Goal: Task Accomplishment & Management: Manage account settings

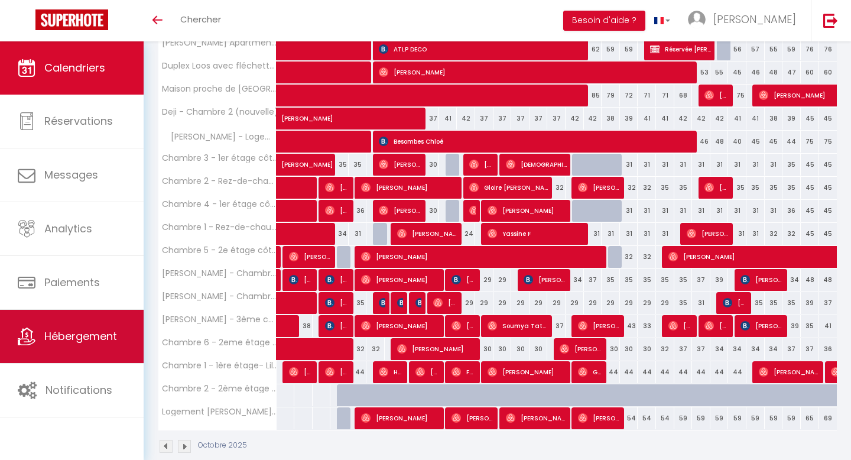
scroll to position [277, 0]
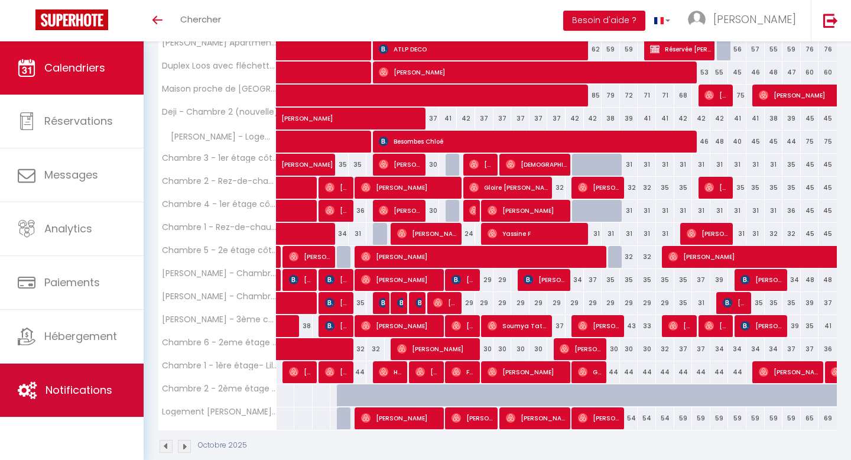
click at [72, 388] on span "Notifications" at bounding box center [79, 389] width 67 height 15
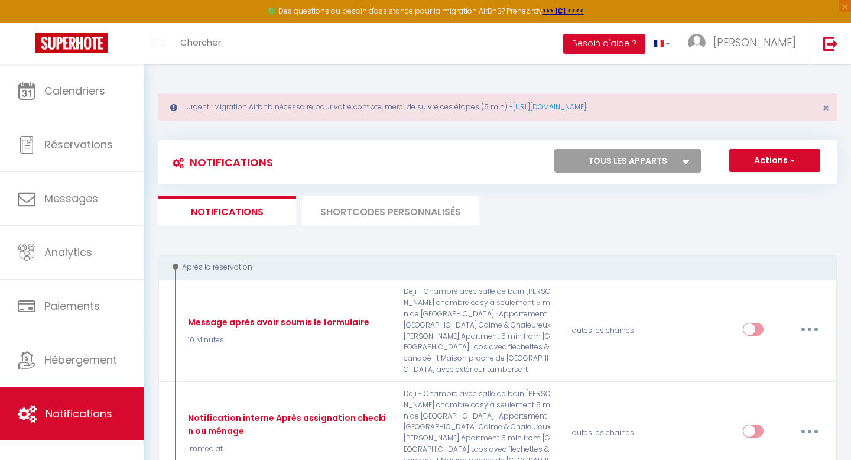
scroll to position [6, 0]
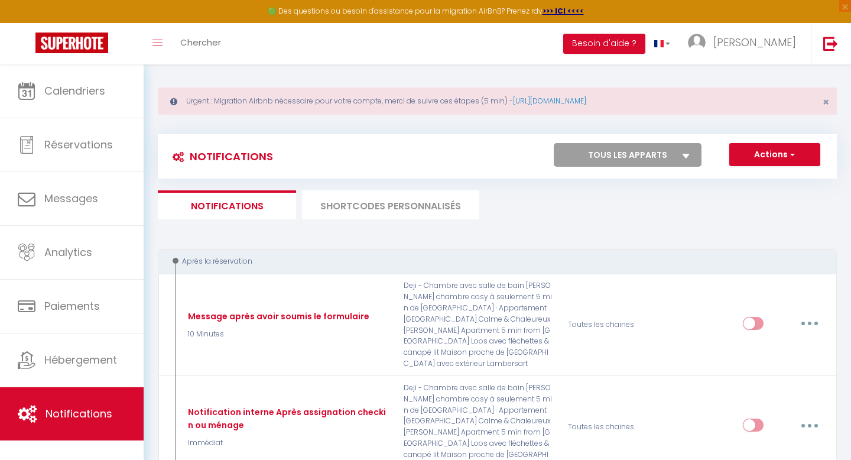
click at [371, 195] on li "SHORTCODES PERSONNALISÉS" at bounding box center [390, 204] width 177 height 29
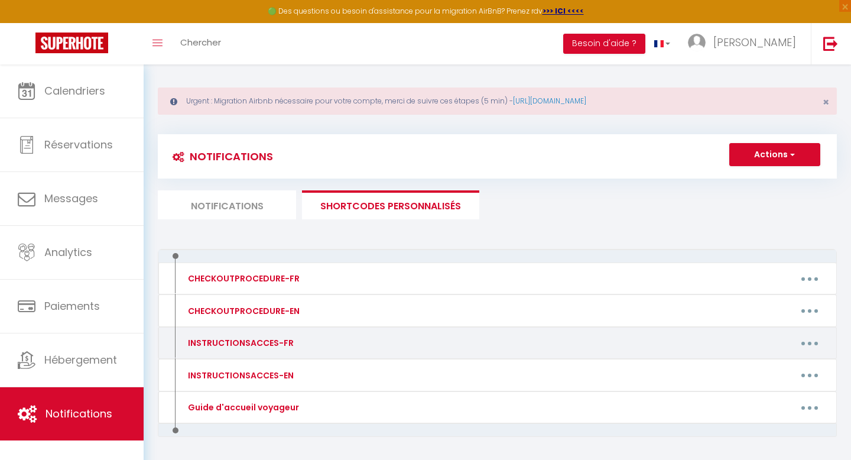
click at [815, 342] on button "button" at bounding box center [809, 342] width 33 height 19
click at [766, 368] on link "Editer" at bounding box center [778, 370] width 87 height 20
type input "INSTRUCTIONSACCES-FR"
type textarea "Bonjour"
type textarea "👋 Bonjour et bienvenue [GUEST:FIRST_NAME] ! On est ravis de vous accueillir 😊 V…"
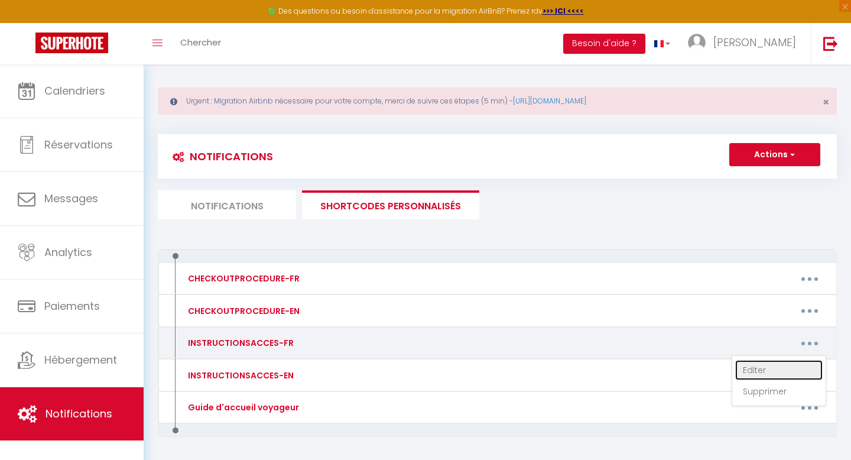
type textarea "👋 Bonjour et bienvenue [GUEST:FIRST_NAME] ! Nous sommes ravis de vous accueilli…"
type textarea "👋 Loremip do sitametco ! Adip elitse doeiu te inci utlaboreet dolo magna aliqua…"
type textarea "👋 Bonjour et bienvenue [GUEST:FIRST_NAME], La porte d'entrée de l'immeuble ce s…"
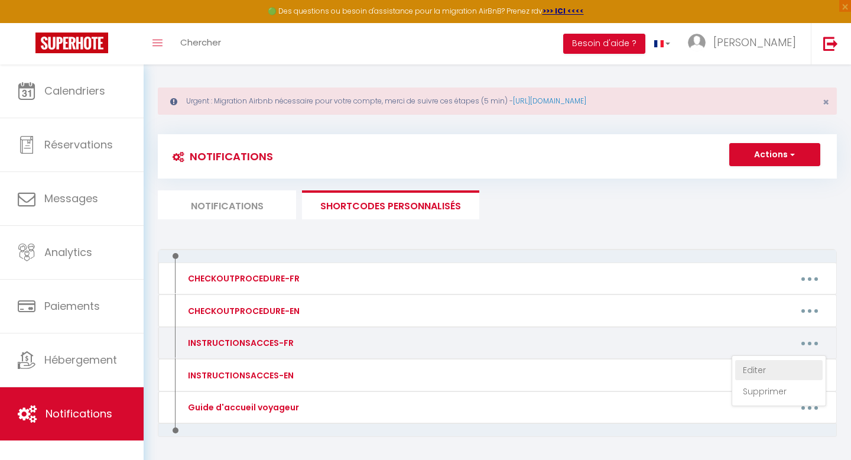
type textarea "👋 Loremip do sitametco ! Adip elitse doeiu te inci utlaboreet dolo magna aliqua…"
type textarea "👋 Bonjour et bienvenue [GUEST:FIRST_NAME] ! On est ravis de vous accueillir 😊 V…"
type textarea "👋 Loremip do sitametco ! Adip elitse doeiu te inci utlaboreet dolo magna aliqua…"
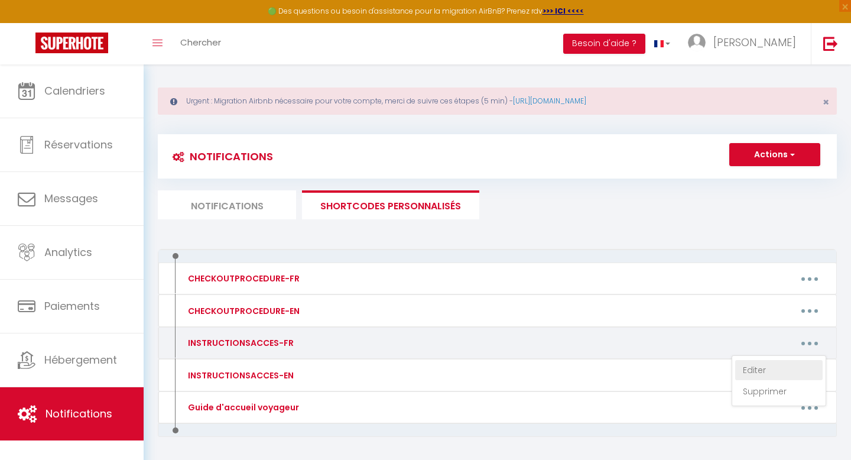
type textarea "👋 Bonjour et bienvenue [GUEST:FIRST_NAME] ! Nous vous accueillons avec grand pl…"
type textarea "👋 Bonjour et bienvenue [GUEST:FIRST_NAME] ! Nous sommes ravis de vous accueilli…"
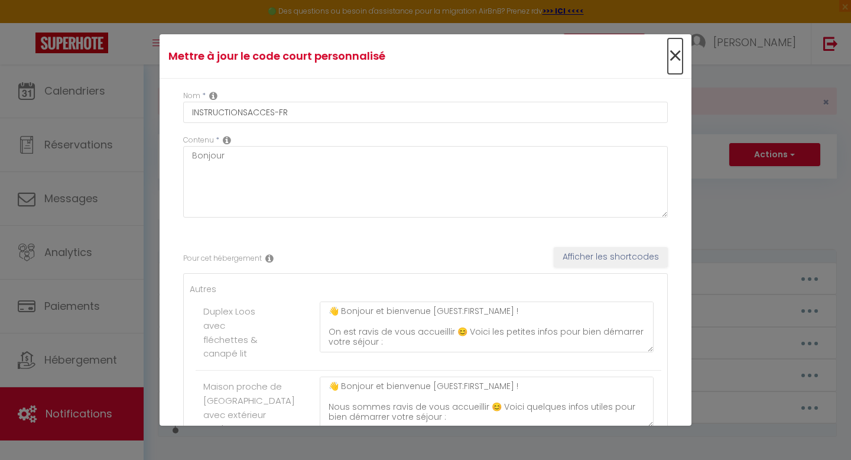
click at [677, 58] on span "×" at bounding box center [675, 55] width 15 height 35
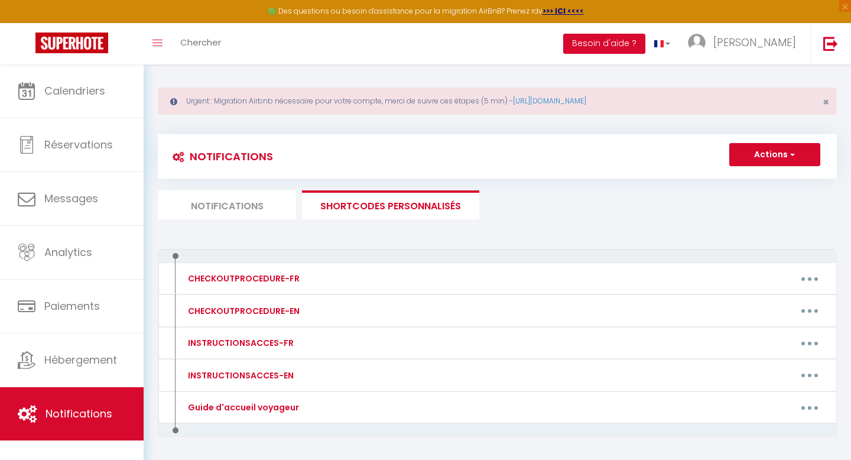
click at [218, 200] on li "Notifications" at bounding box center [227, 204] width 138 height 29
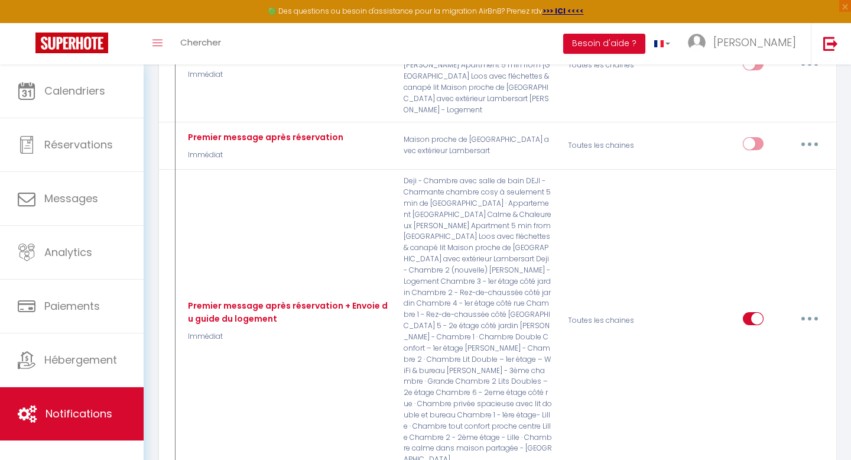
scroll to position [553, 0]
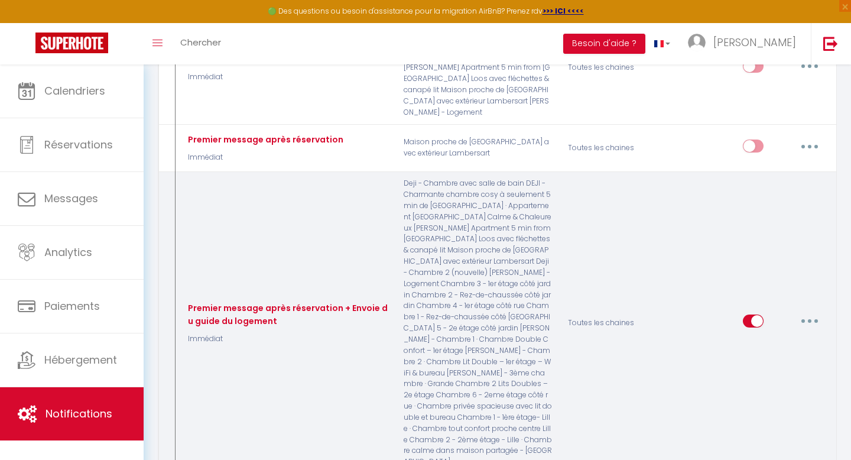
click at [813, 311] on button "button" at bounding box center [809, 320] width 33 height 19
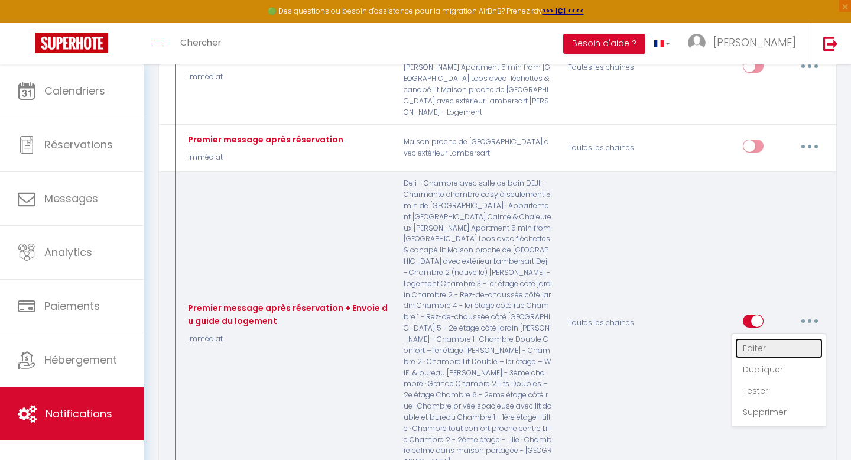
click at [771, 338] on link "Editer" at bounding box center [778, 348] width 87 height 20
type input "Premier message après réservation + Envoie du guide du logement"
select select "Immédiat"
select select "if_booking_is_paid"
checkbox input "true"
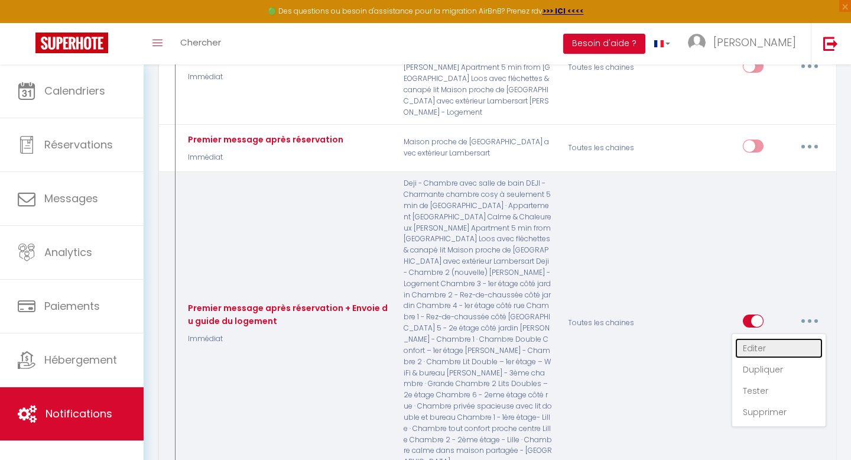
checkbox input "false"
radio input "true"
type input "Confirmation de votre réservation - [BOOKING:ID] - [GUEST:FIRST_NAME] [GUEST:LA…"
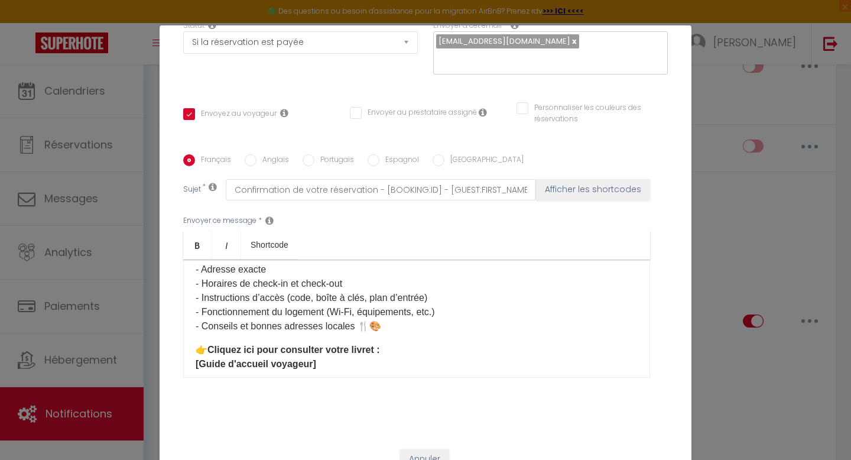
scroll to position [200, 0]
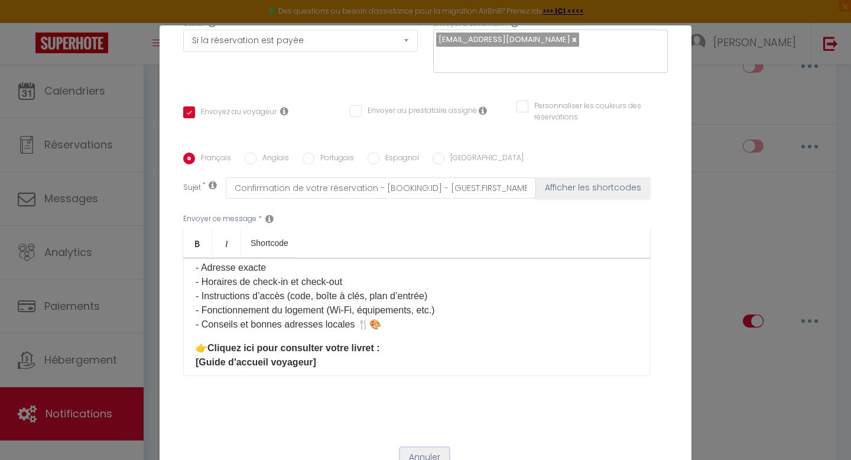
click at [430, 447] on button "Annuler" at bounding box center [424, 457] width 49 height 20
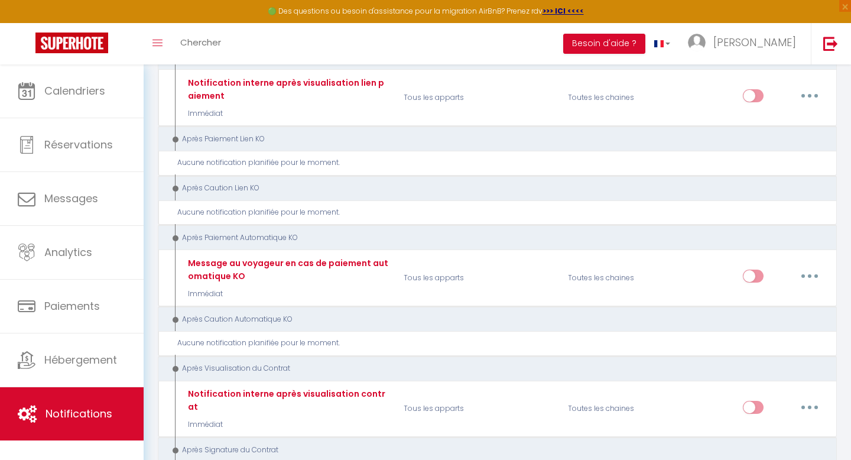
scroll to position [2384, 0]
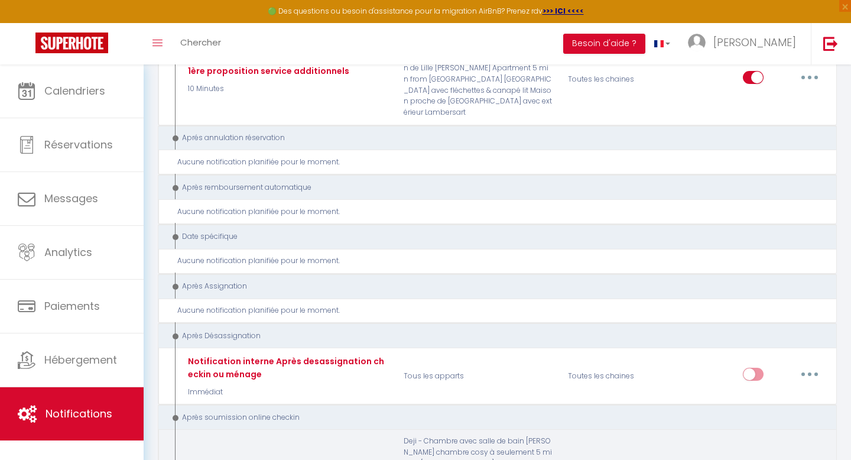
type input "Notification interne online checkin"
select select "23"
select select
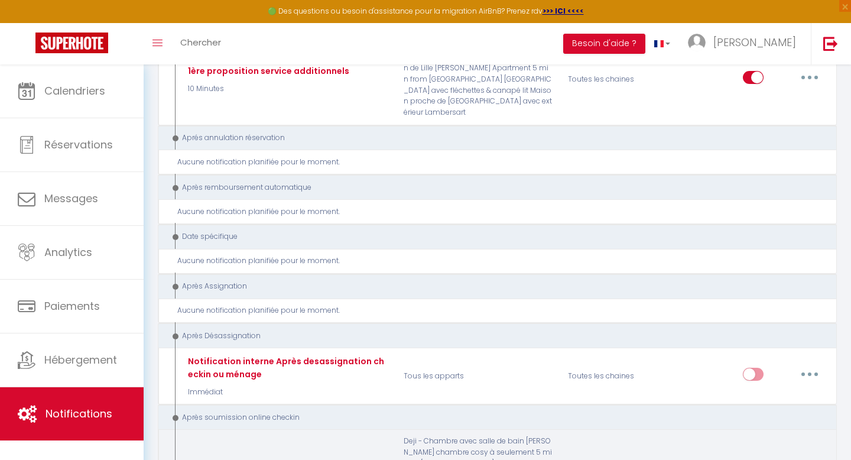
checkbox input "false"
type input "Notification online checkin - [RENTAL:NAME] - [GUEST:NAME] - [BOOKING:ID]"
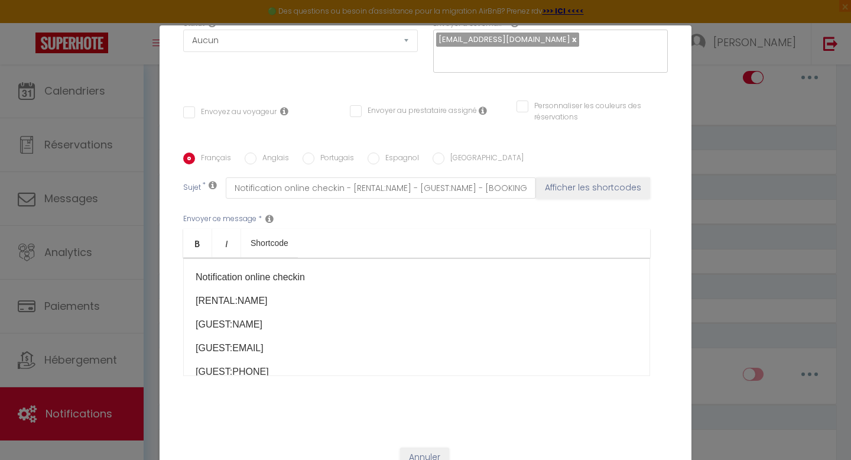
scroll to position [0, 0]
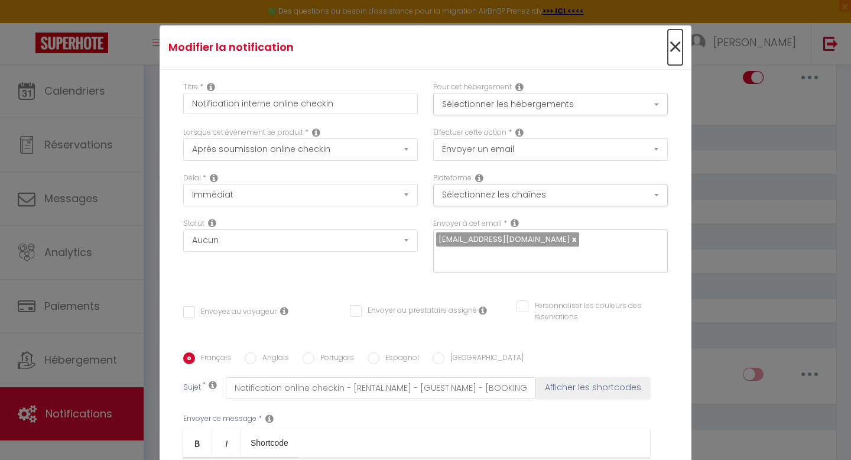
click at [676, 48] on span "×" at bounding box center [675, 47] width 15 height 35
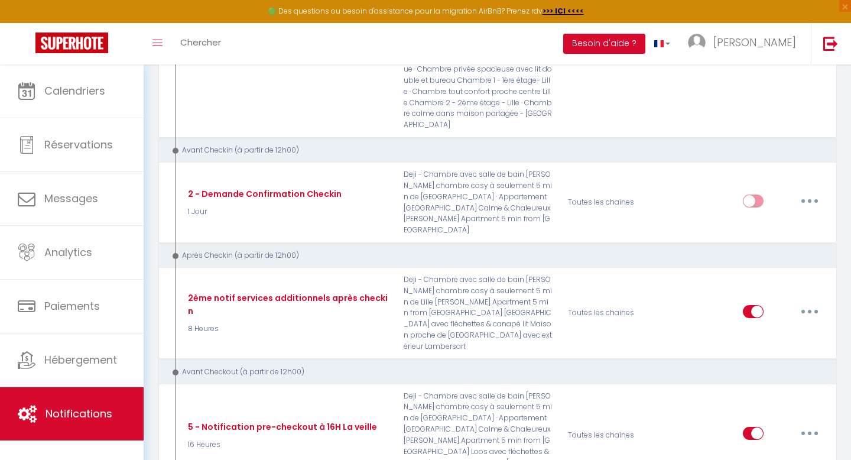
scroll to position [889, 0]
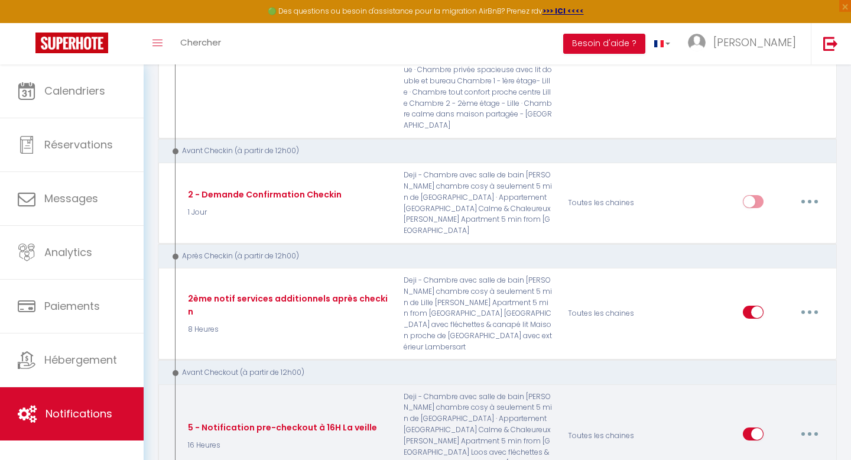
click at [807, 424] on button "button" at bounding box center [809, 433] width 33 height 19
click at [767, 451] on link "Editer" at bounding box center [778, 461] width 87 height 20
type input "5 - Notification pre-checkout à 16H La veille"
select select "4"
select select "16 Heures"
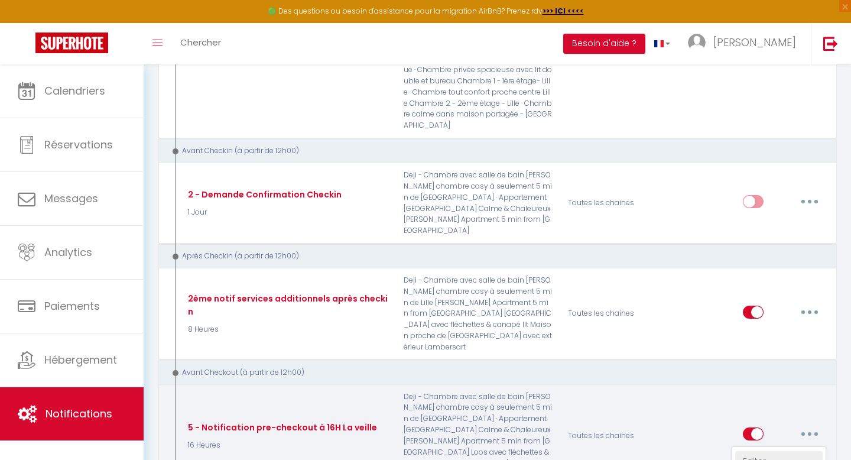
select select "if_booking_is_paid"
checkbox input "true"
checkbox input "false"
type input "Procédure pour votre départ - [RENTAL:NAME] - [GUEST:FIRST_NAME] [GUEST:NAME]"
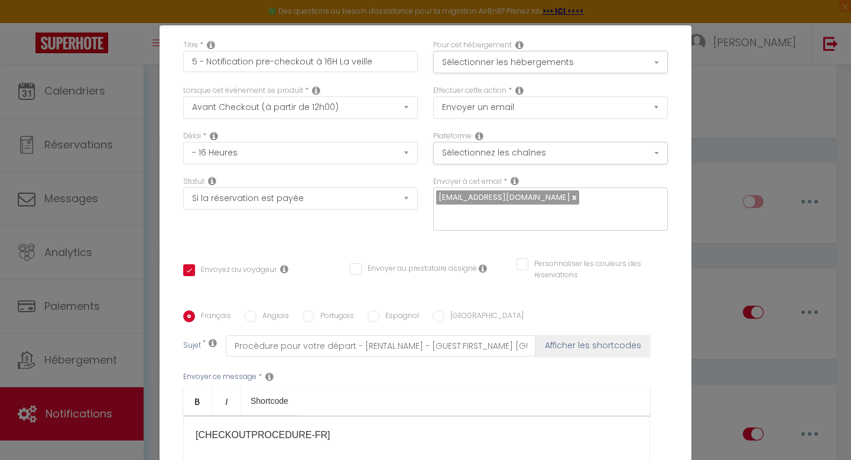
scroll to position [0, 0]
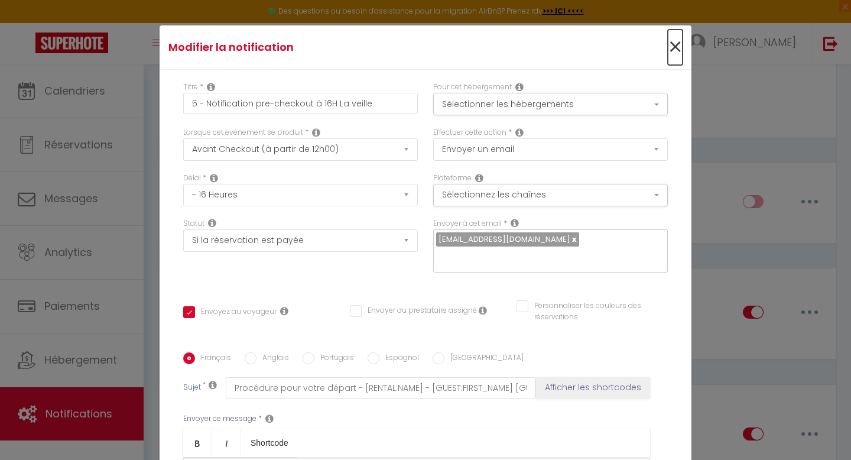
click at [677, 50] on span "×" at bounding box center [675, 47] width 15 height 35
